Goal: Download file/media

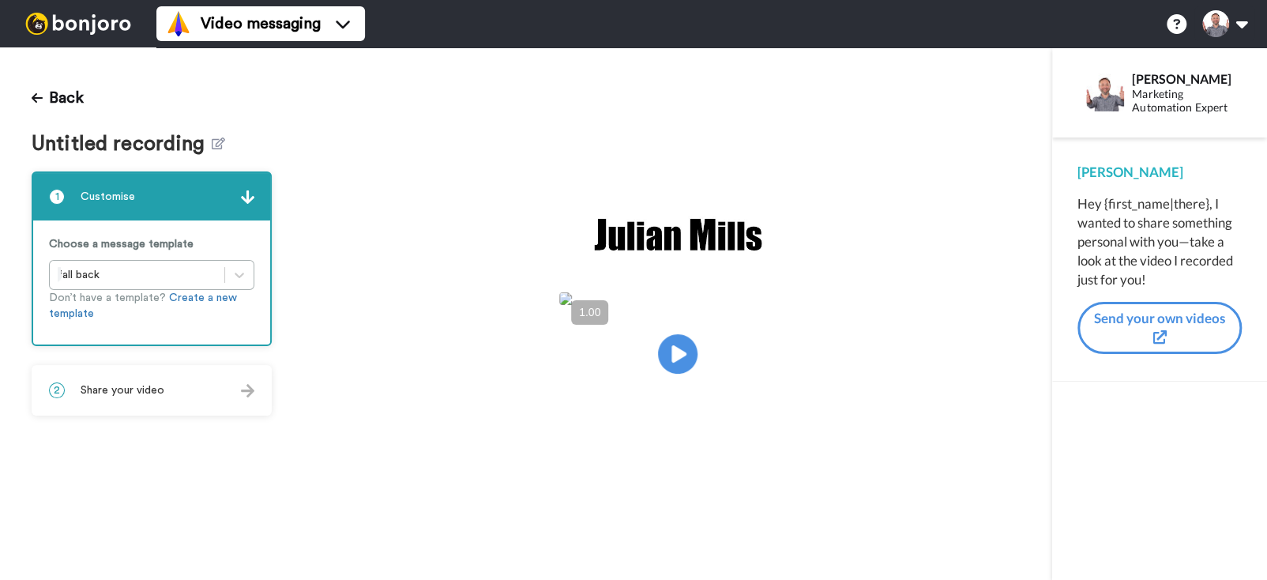
click at [124, 395] on span "Share your video" at bounding box center [123, 390] width 84 height 16
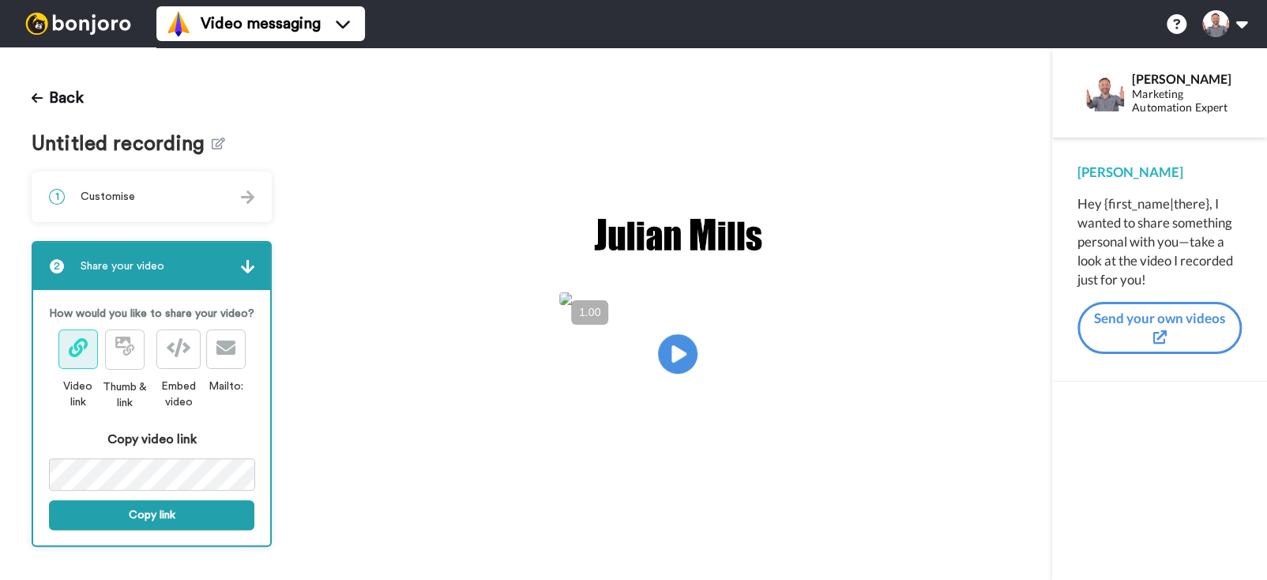
drag, startPoint x: 383, startPoint y: 168, endPoint x: 371, endPoint y: 152, distance: 19.8
click at [383, 165] on div "Play/Pause" at bounding box center [677, 313] width 749 height 533
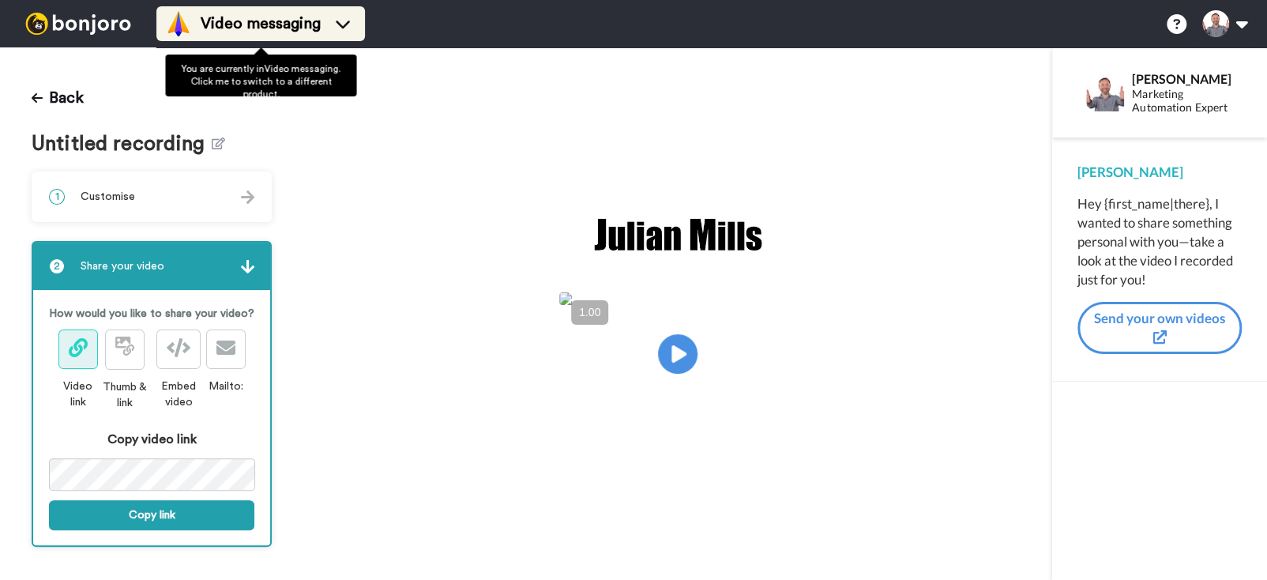
click at [249, 19] on span "Video messaging" at bounding box center [261, 24] width 120 height 22
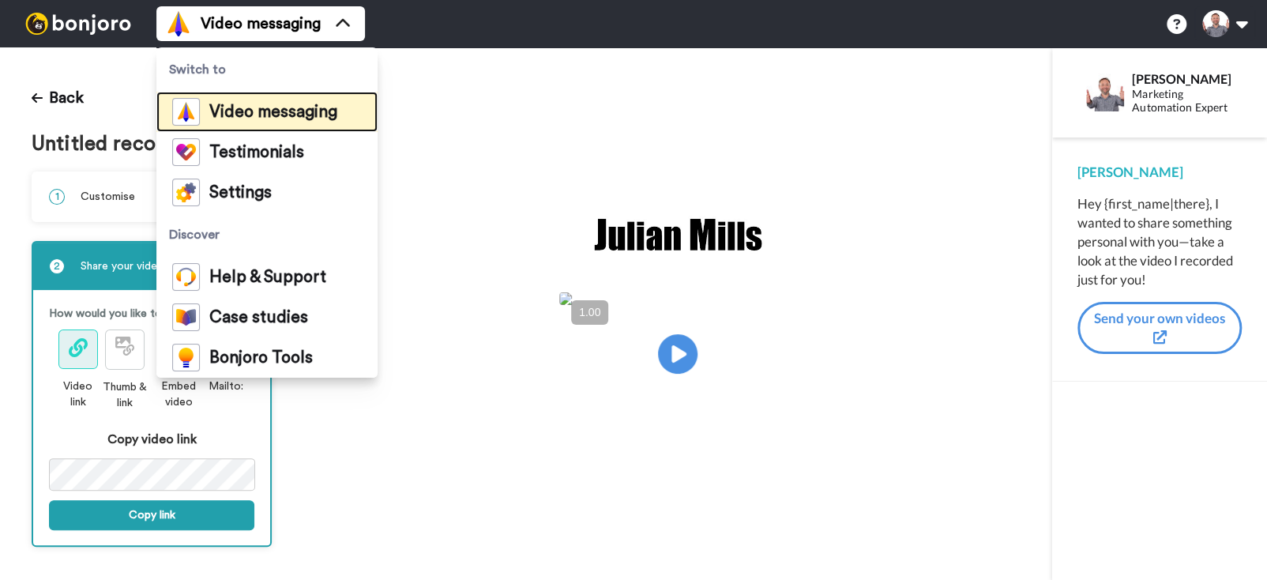
click at [259, 107] on span "Video messaging" at bounding box center [273, 112] width 128 height 16
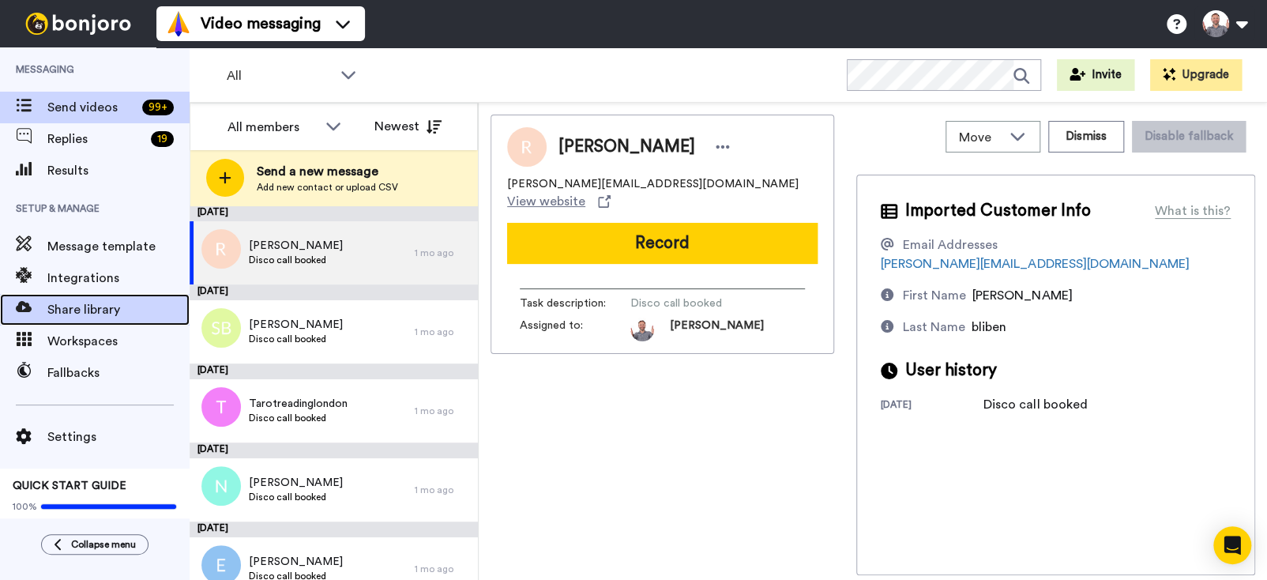
click at [88, 303] on span "Share library" at bounding box center [118, 309] width 142 height 19
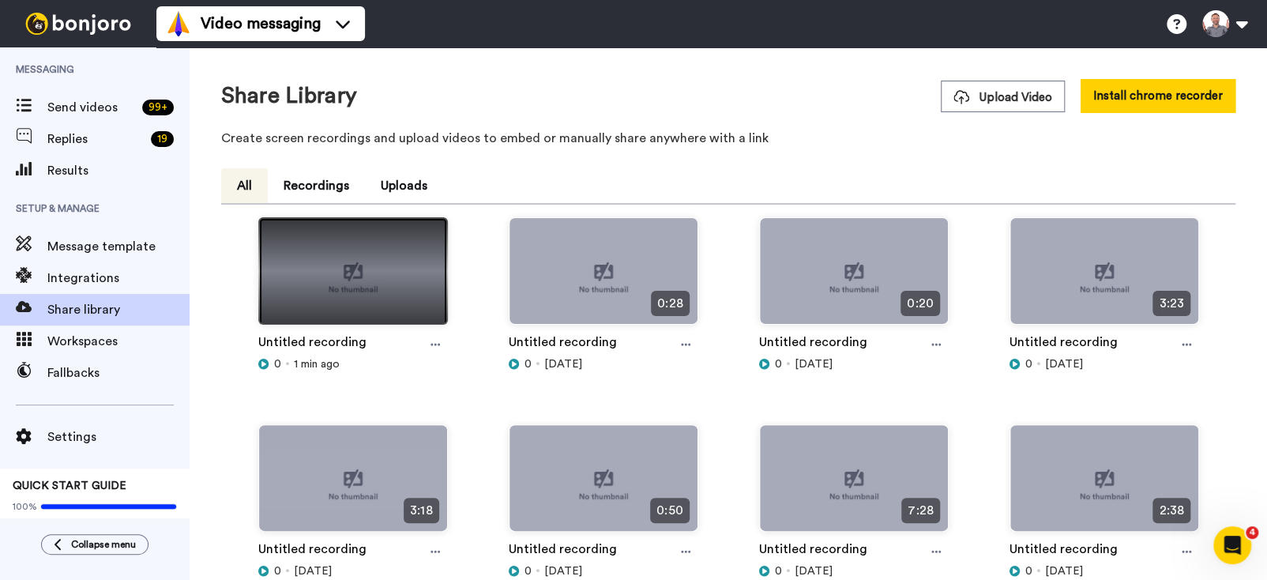
click at [375, 270] on img at bounding box center [353, 277] width 188 height 119
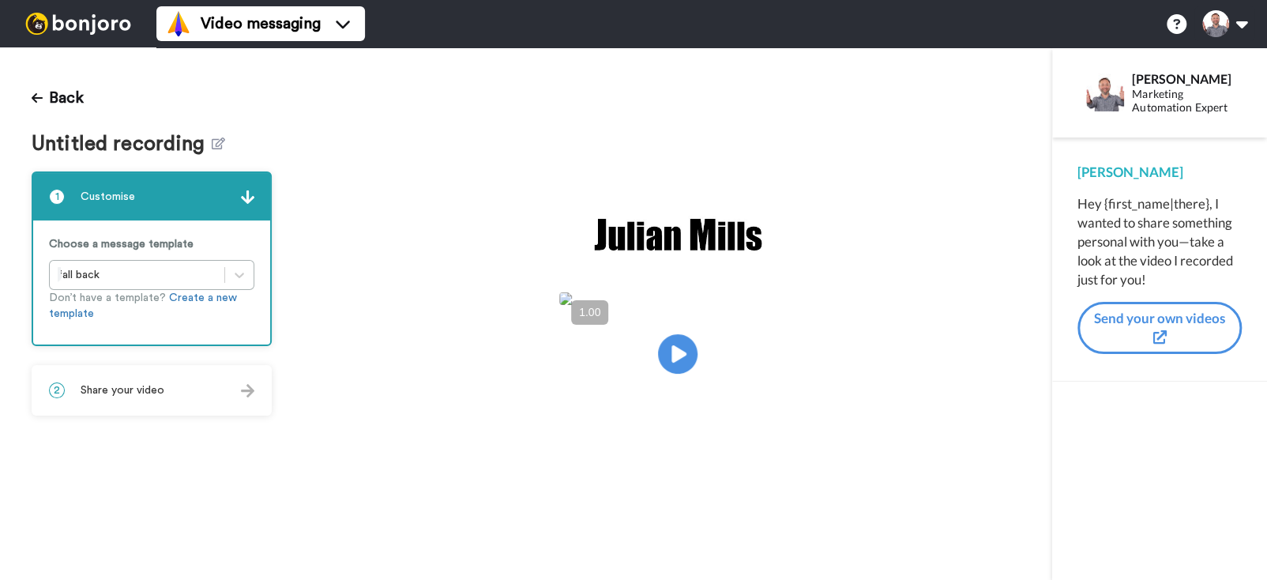
click at [129, 393] on span "Share your video" at bounding box center [123, 390] width 84 height 16
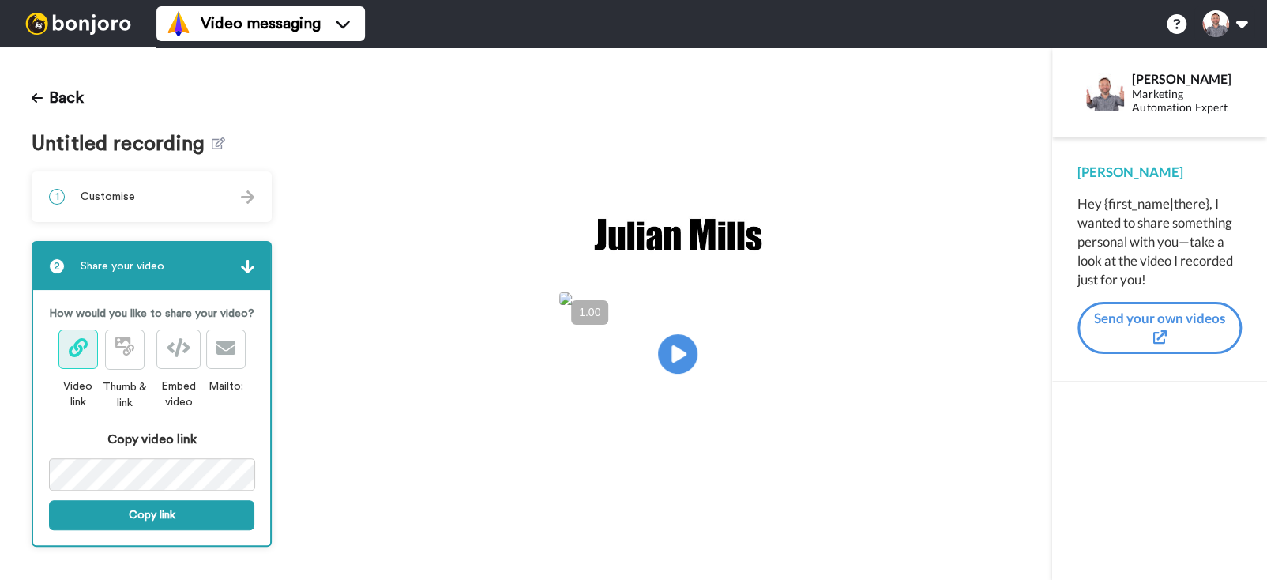
click at [326, 288] on div "Play/Pause" at bounding box center [677, 324] width 749 height 231
click at [343, 326] on div "Play/Pause" at bounding box center [677, 324] width 749 height 231
click at [43, 96] on button "Back" at bounding box center [58, 98] width 52 height 38
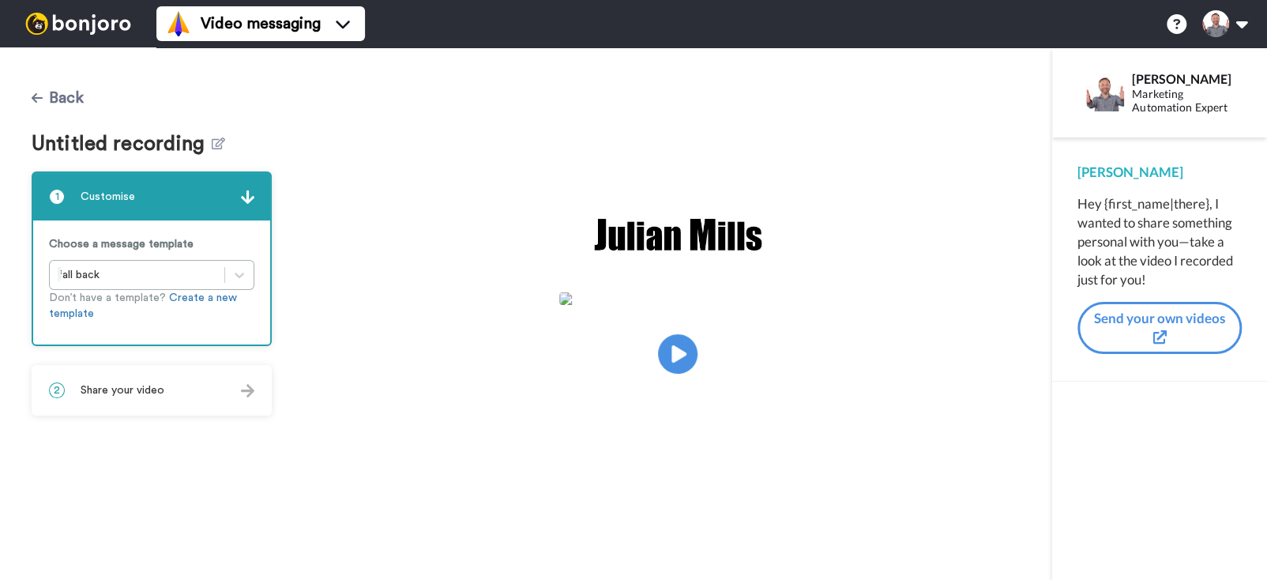
click at [47, 93] on button "Back" at bounding box center [58, 98] width 52 height 38
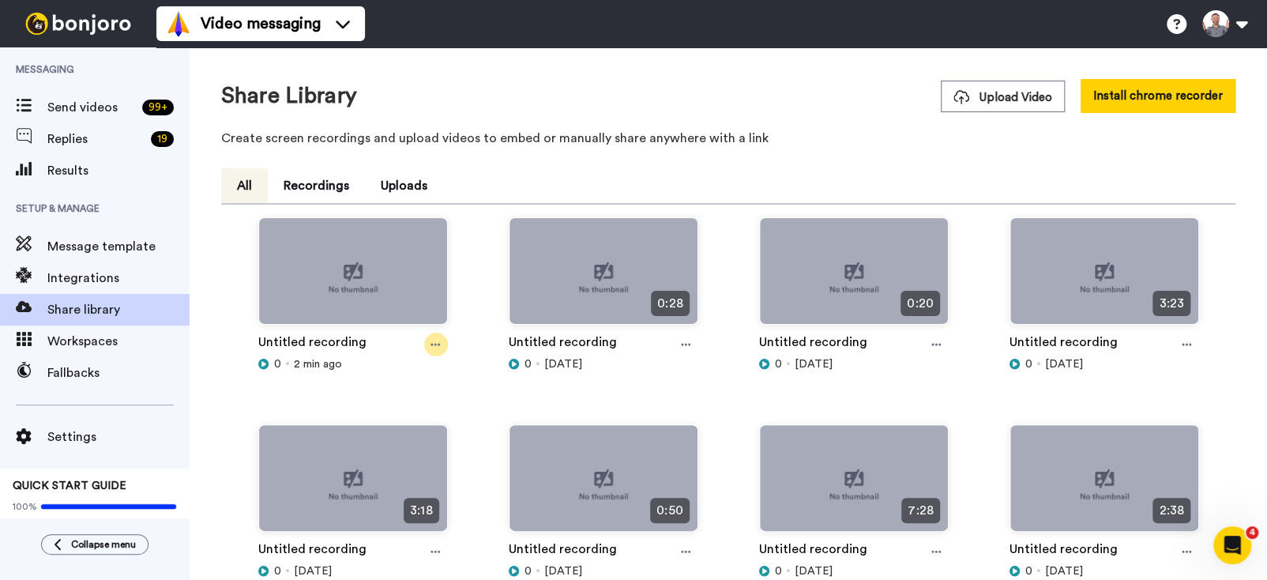
click at [438, 349] on icon at bounding box center [435, 344] width 9 height 11
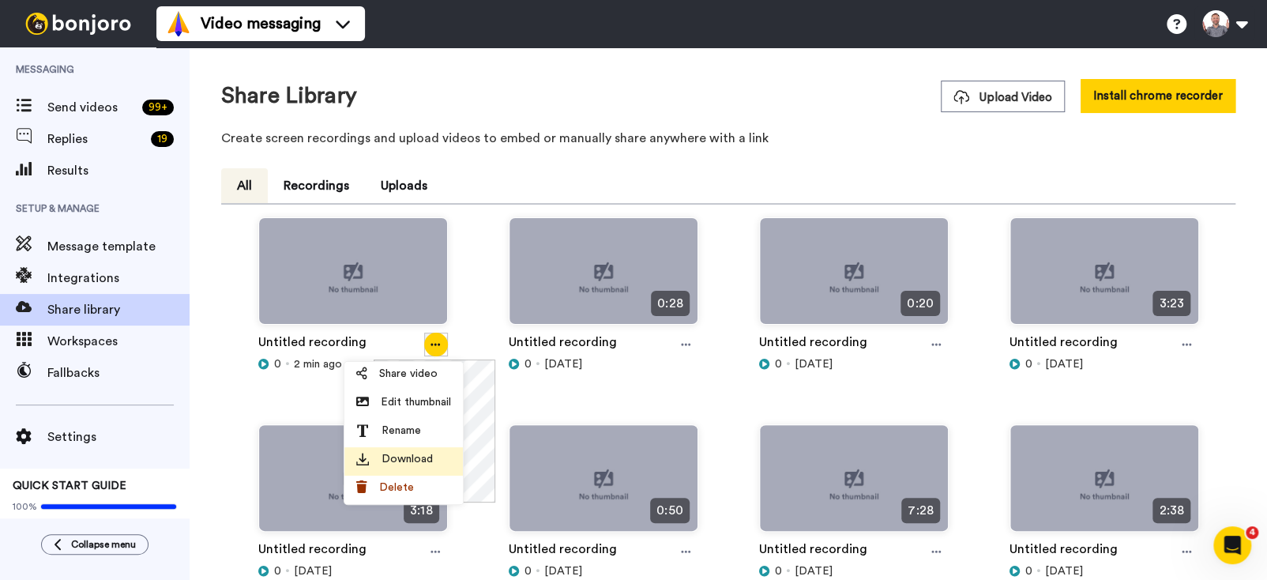
click at [397, 452] on span "Download" at bounding box center [407, 459] width 51 height 16
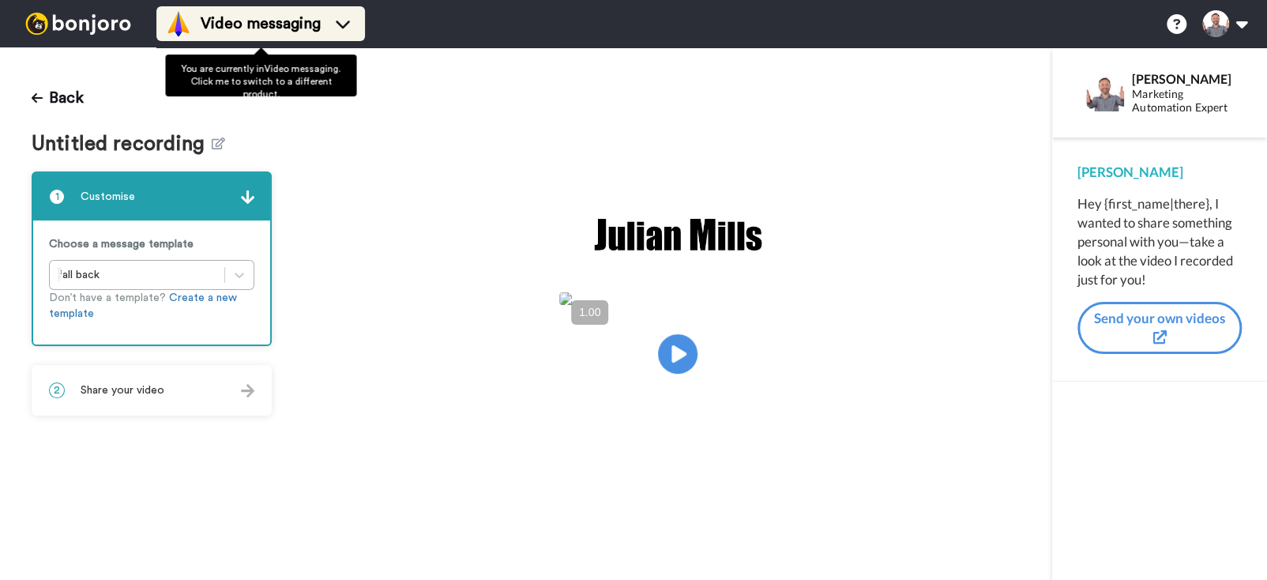
click at [252, 26] on span "Video messaging" at bounding box center [261, 24] width 120 height 22
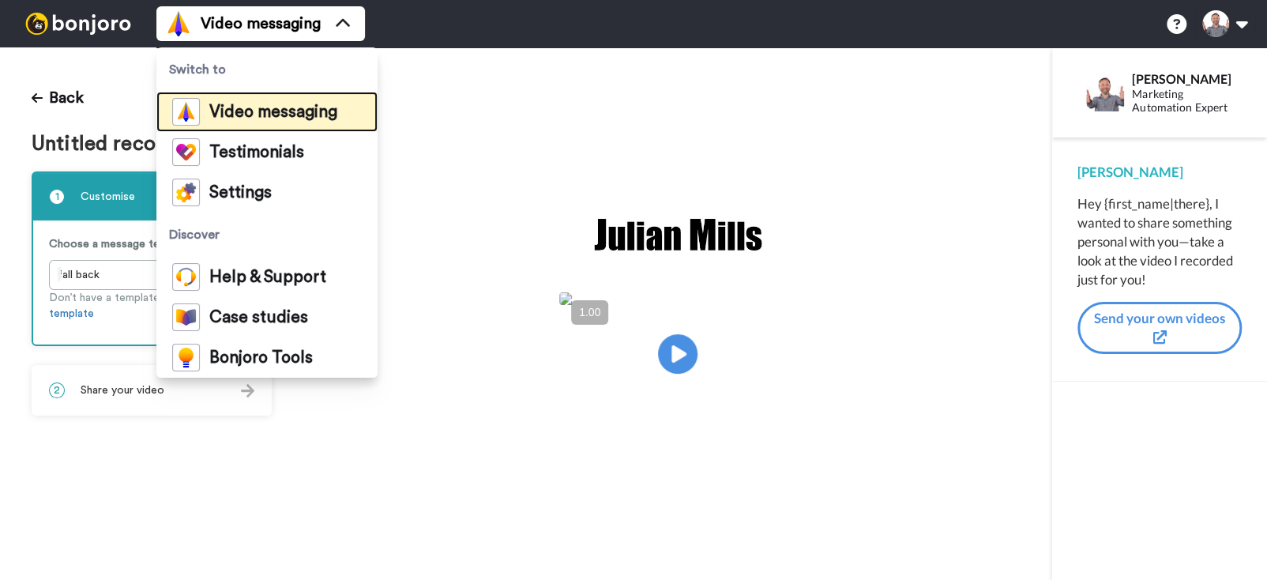
click at [253, 100] on div "Video messaging" at bounding box center [254, 112] width 165 height 28
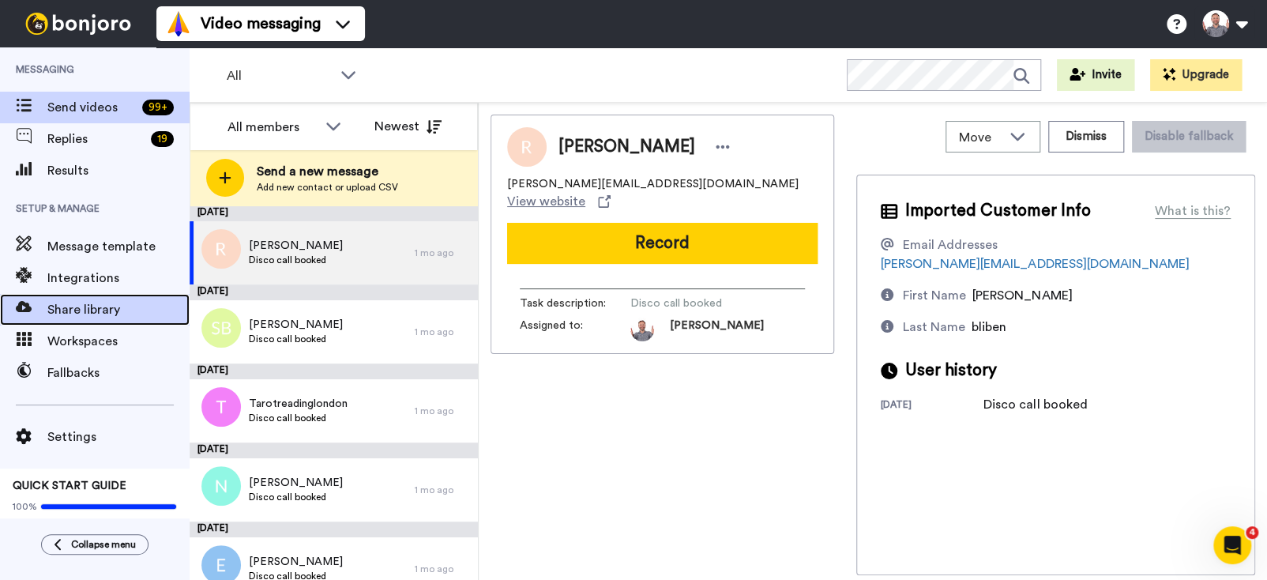
click at [67, 314] on span "Share library" at bounding box center [118, 309] width 142 height 19
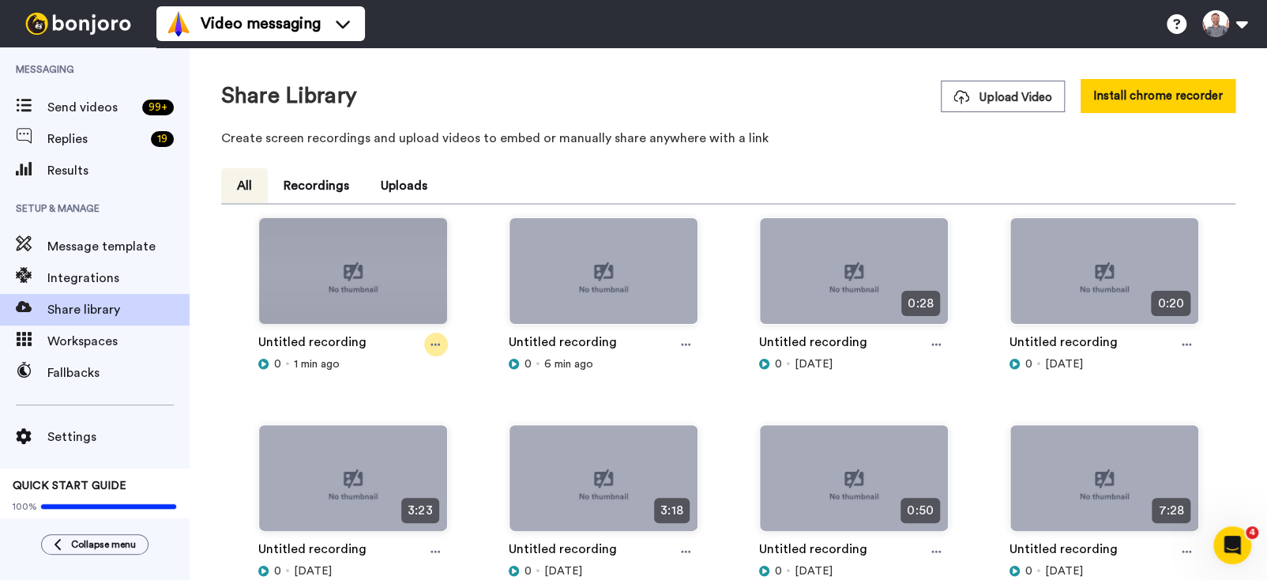
click at [431, 344] on icon at bounding box center [435, 345] width 9 height 2
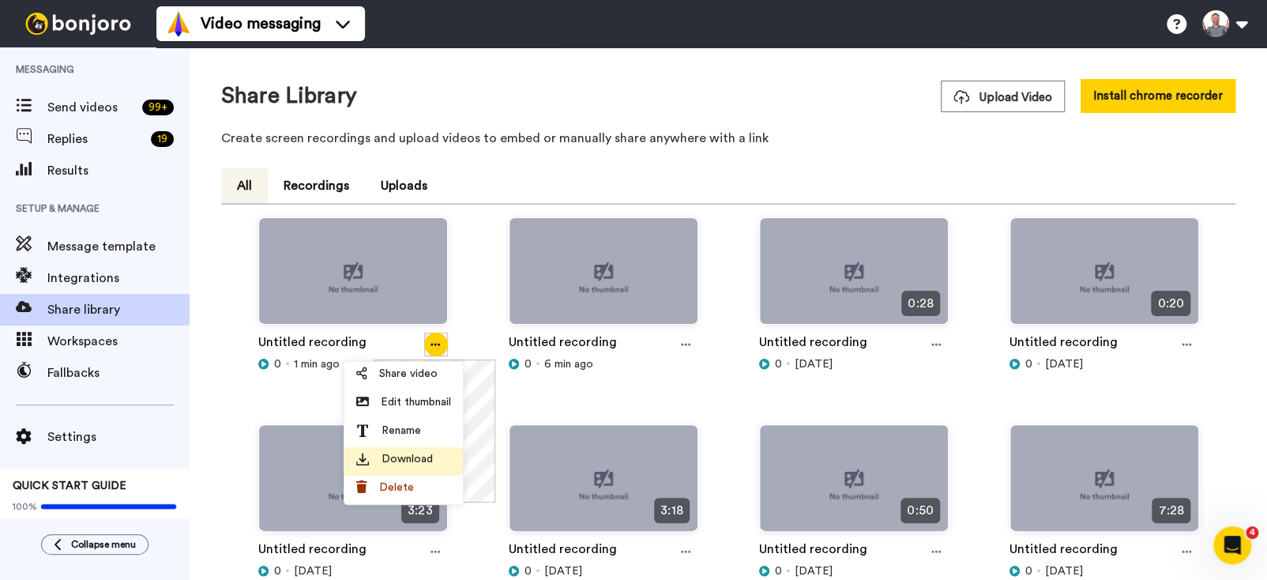
click at [414, 454] on span "Download" at bounding box center [407, 459] width 51 height 16
